Goal: Transaction & Acquisition: Purchase product/service

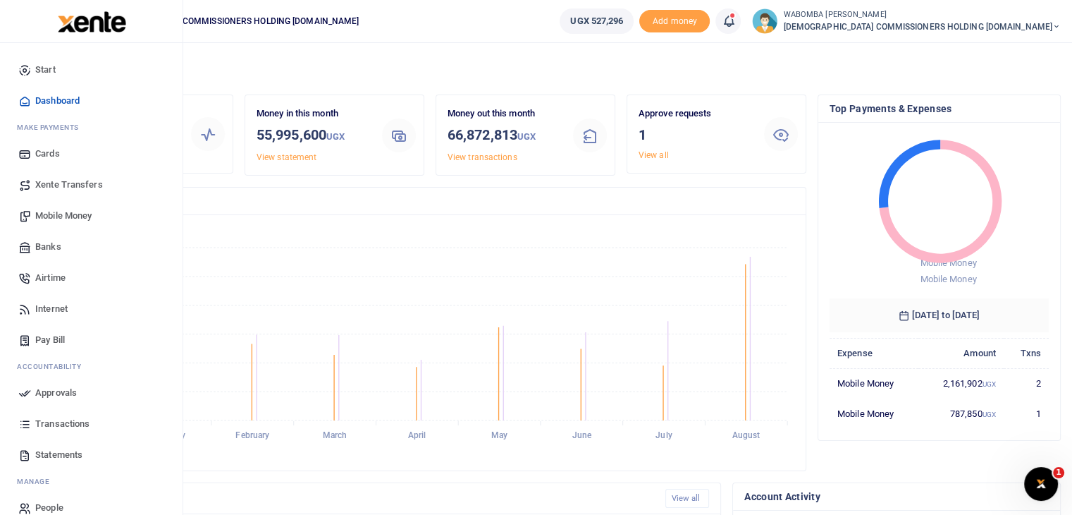
click at [57, 424] on span "Transactions" at bounding box center [62, 424] width 54 height 14
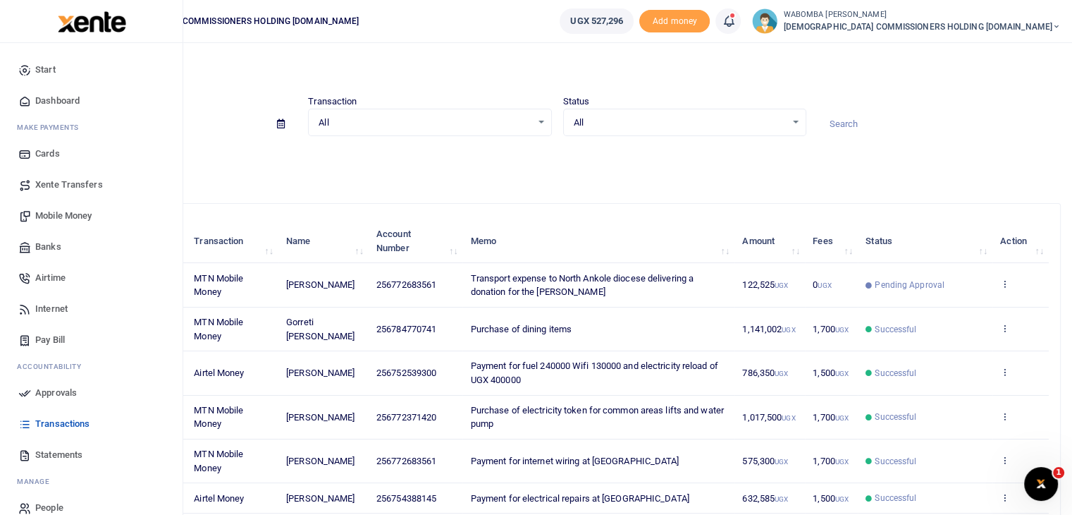
click at [54, 213] on span "Mobile Money" at bounding box center [63, 216] width 56 height 14
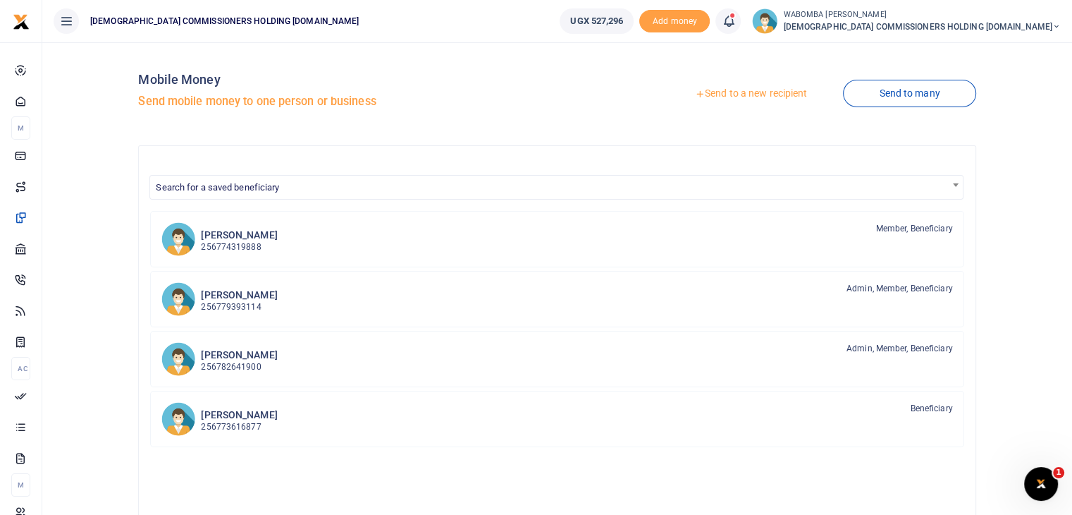
click at [739, 92] on link "Send to a new recipient" at bounding box center [751, 93] width 184 height 25
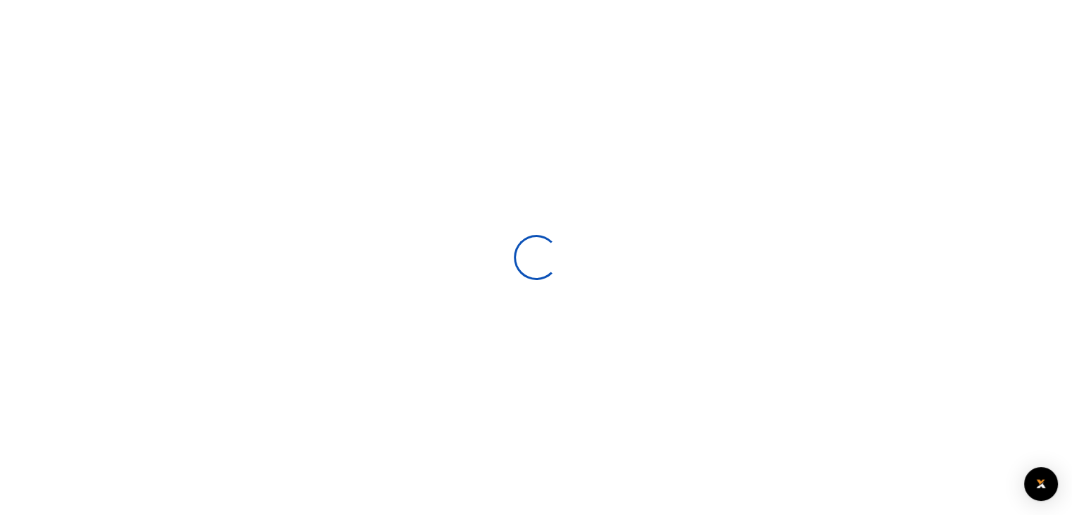
select select
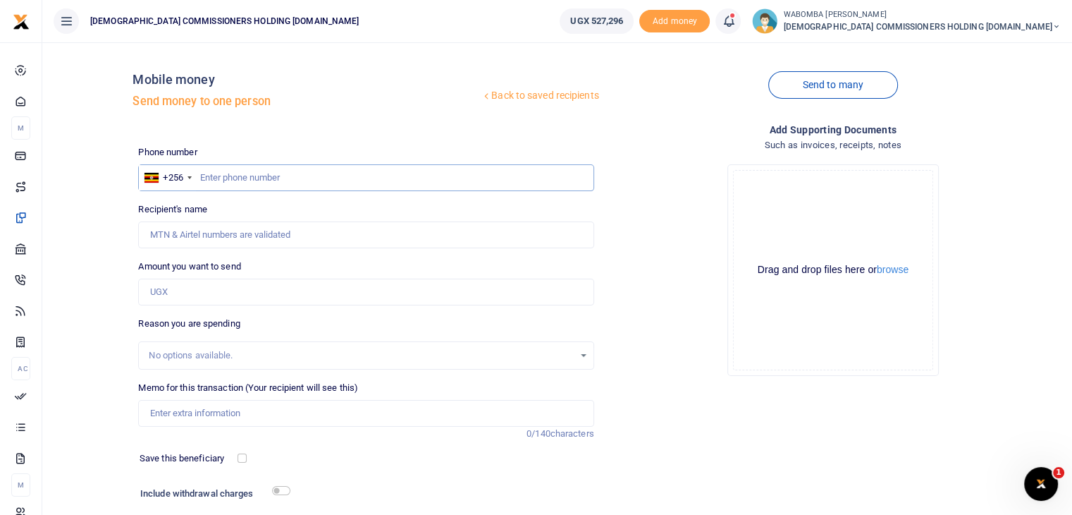
click at [252, 175] on input "text" at bounding box center [365, 177] width 455 height 27
type input "772683561"
type input "[PERSON_NAME]"
type input "772683561"
click at [200, 291] on input "Amount you want to send" at bounding box center [365, 291] width 455 height 27
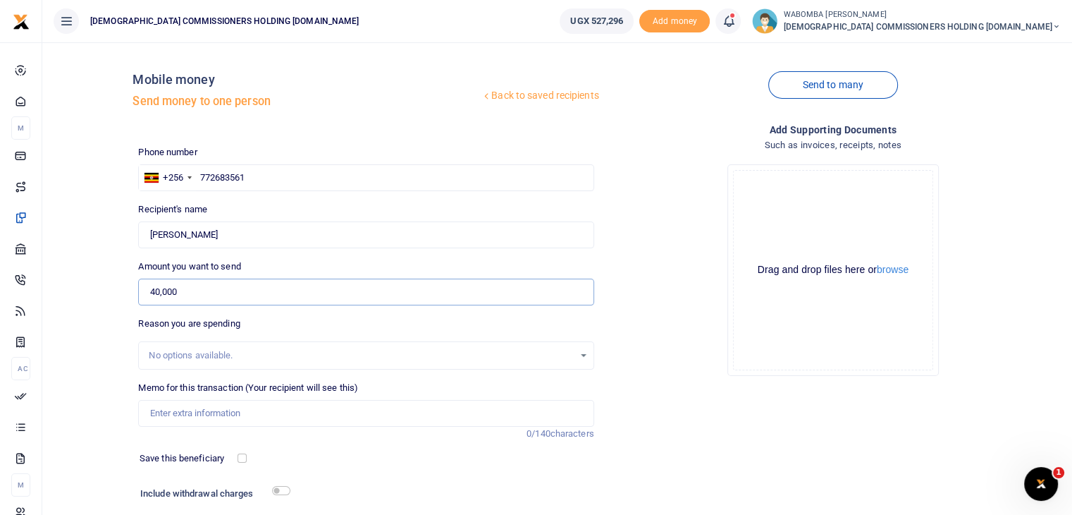
type input "40,000"
click at [176, 412] on input "Memo for this transaction (Your recipient will see this)" at bounding box center [365, 413] width 455 height 27
type input "Transport to North Ankole diocese to deliver the donation to the Bishop"
click at [186, 291] on input "40,000" at bounding box center [365, 291] width 455 height 27
type input "4"
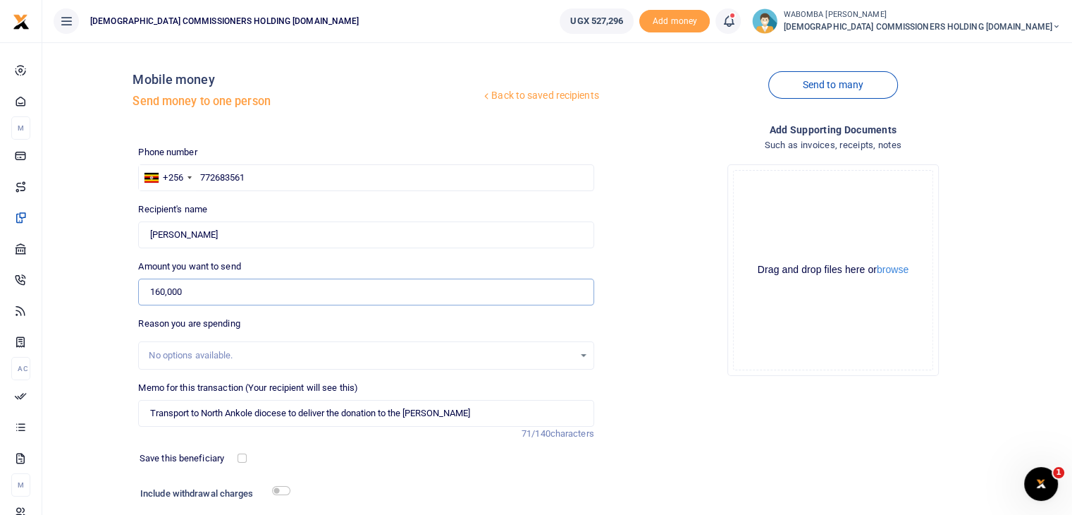
type input "160,000"
click at [280, 489] on input "checkbox" at bounding box center [281, 490] width 18 height 9
checkbox input "true"
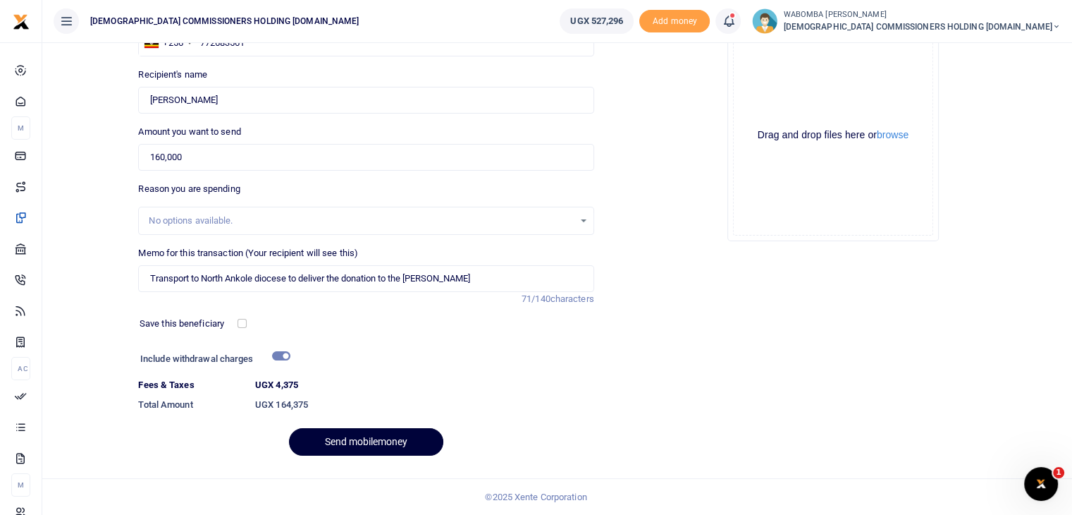
click at [367, 441] on button "Send mobilemoney" at bounding box center [366, 441] width 154 height 27
